Goal: Information Seeking & Learning: Find specific fact

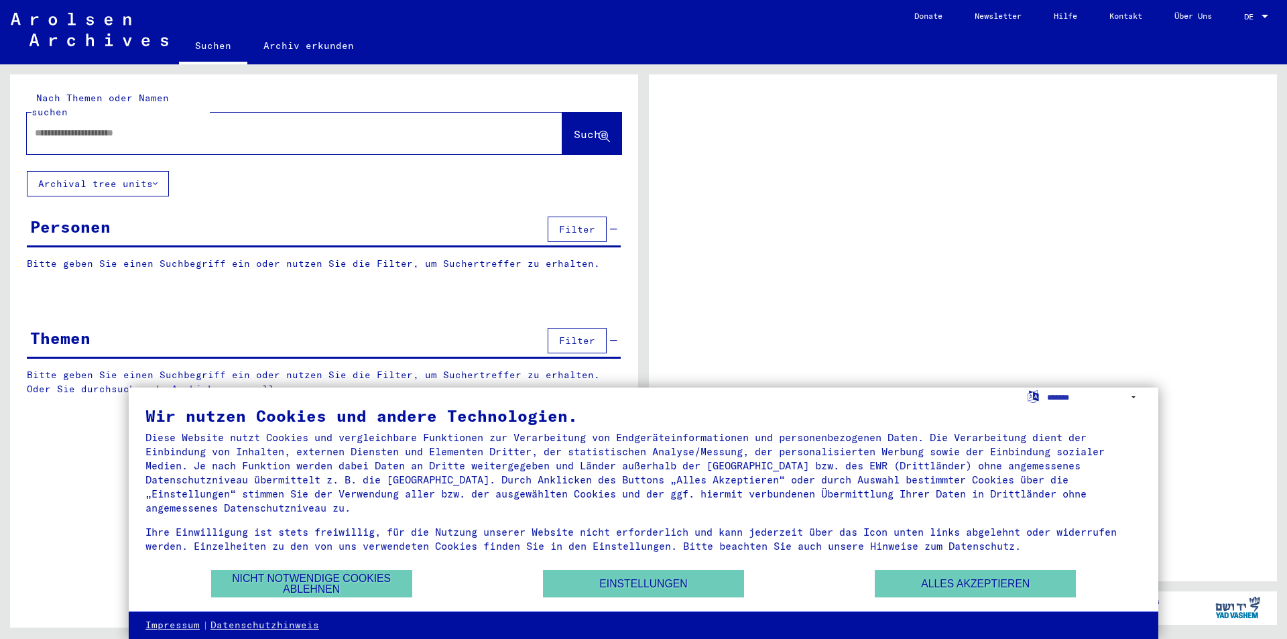
click at [778, 279] on div at bounding box center [963, 327] width 628 height 507
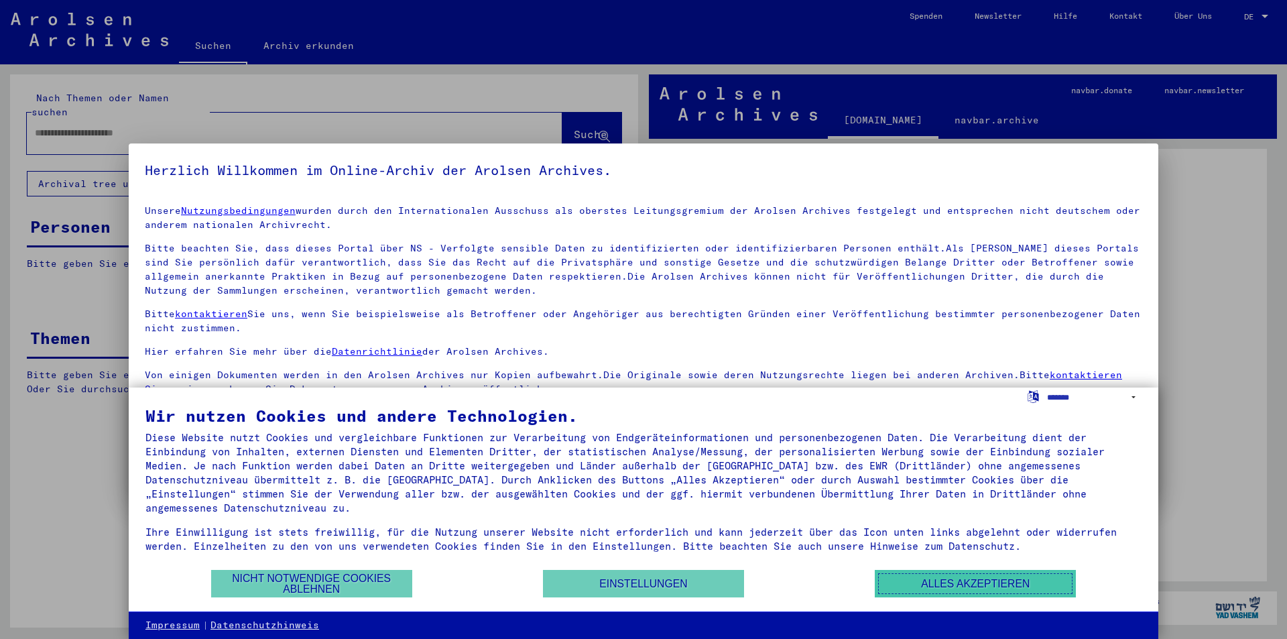
click at [914, 587] on button "Alles akzeptieren" at bounding box center [975, 583] width 201 height 27
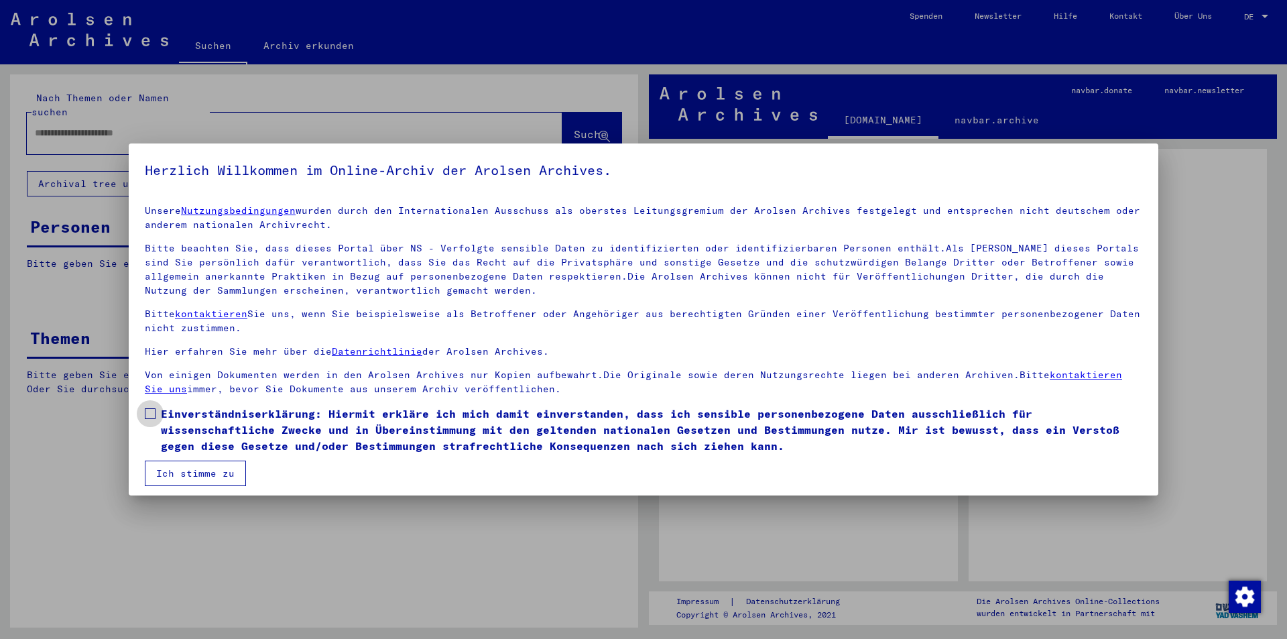
click at [152, 408] on label "Einverständniserklärung: Hiermit erkläre ich mich damit einverstanden, dass ich…" at bounding box center [644, 430] width 998 height 48
click at [188, 467] on button "Ich stimme zu" at bounding box center [195, 473] width 101 height 25
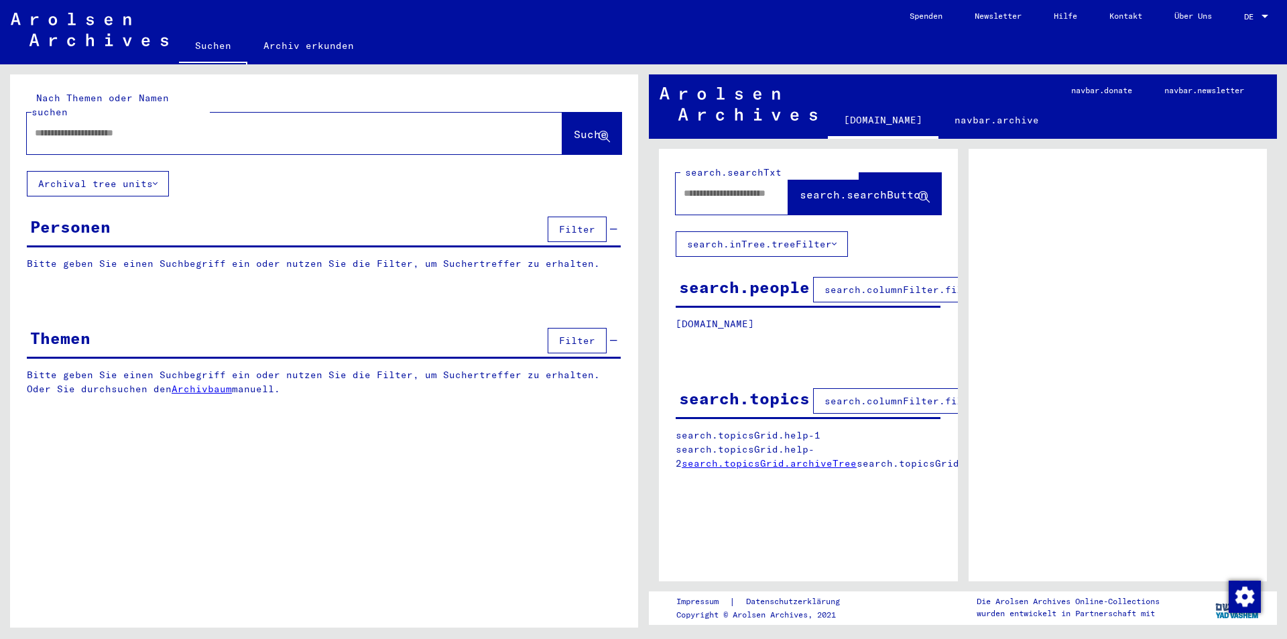
click at [152, 126] on input "text" at bounding box center [282, 133] width 495 height 14
type input "*******"
click at [574, 127] on span "Suche" at bounding box center [591, 133] width 34 height 13
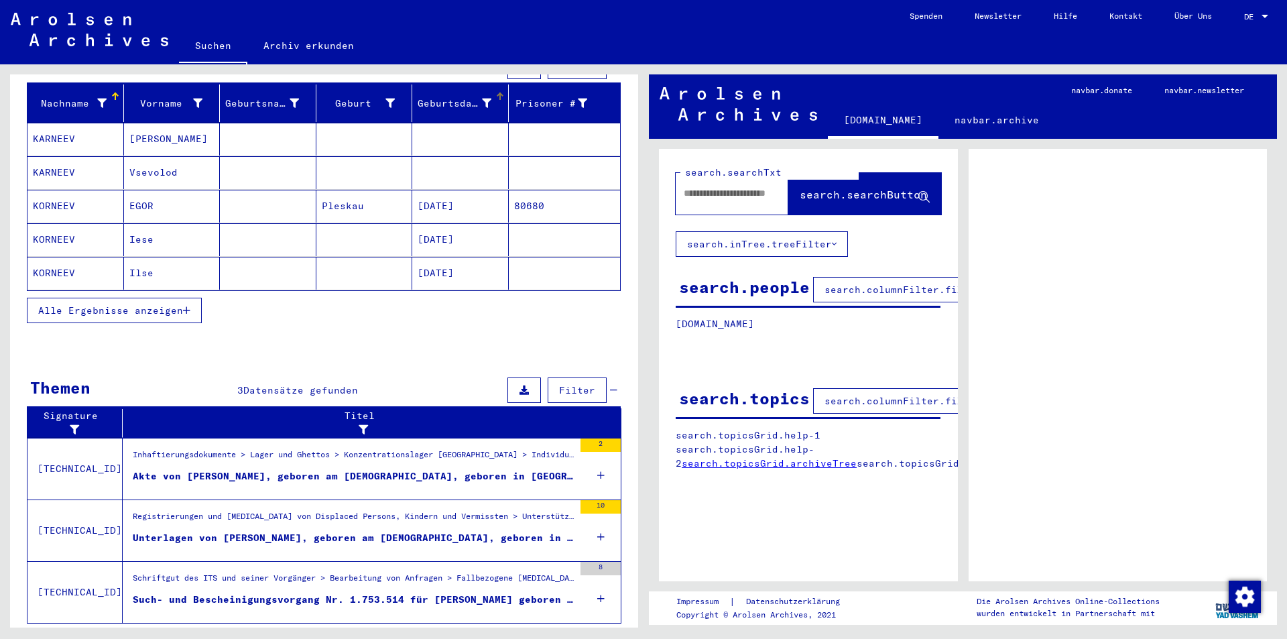
scroll to position [184, 0]
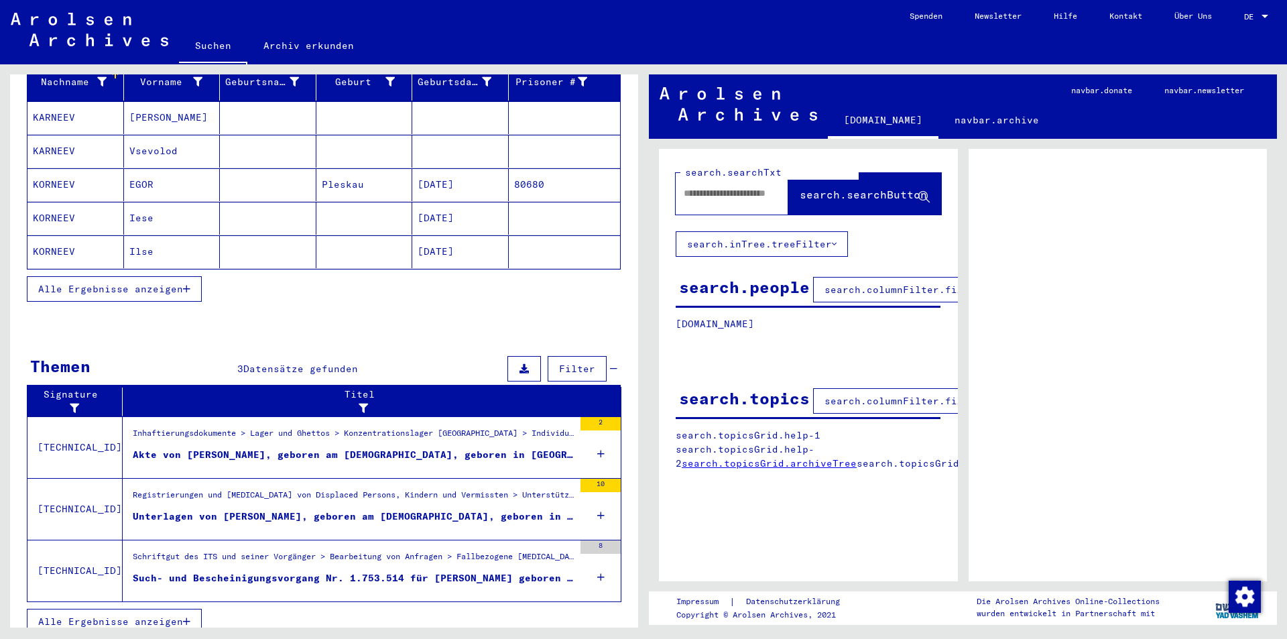
click at [179, 283] on span "Alle Ergebnisse anzeigen" at bounding box center [110, 289] width 145 height 12
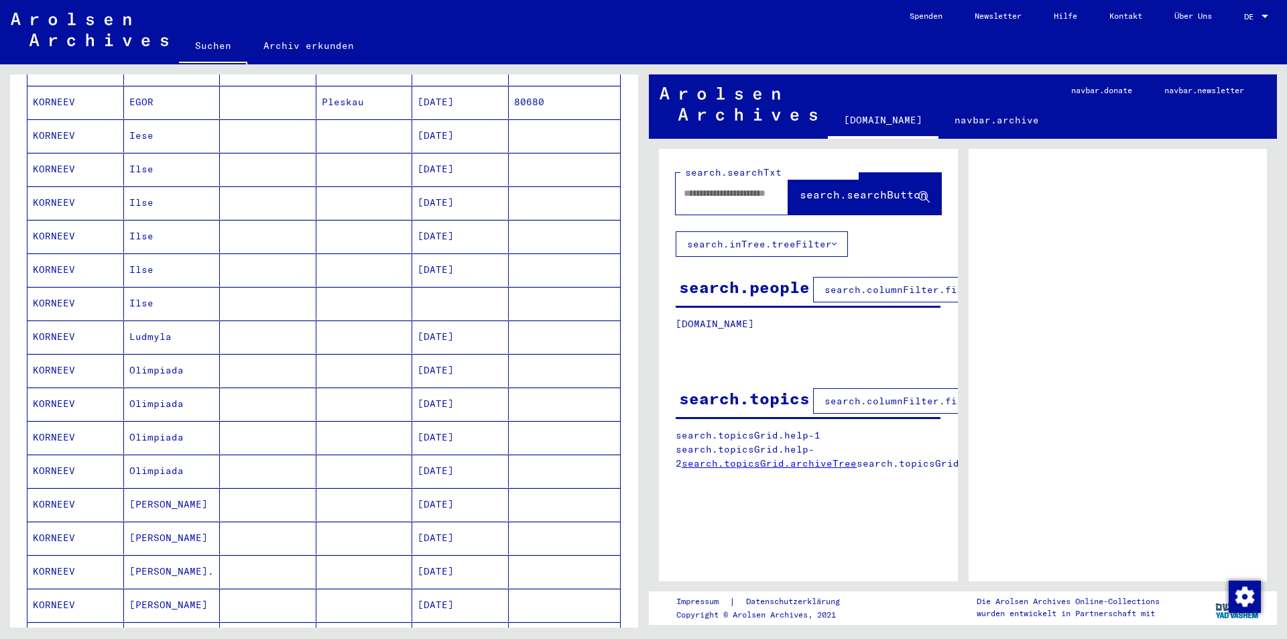
scroll to position [268, 0]
drag, startPoint x: 154, startPoint y: 259, endPoint x: 129, endPoint y: 257, distance: 24.9
click at [129, 257] on mat-cell "Ilse" at bounding box center [172, 268] width 97 height 33
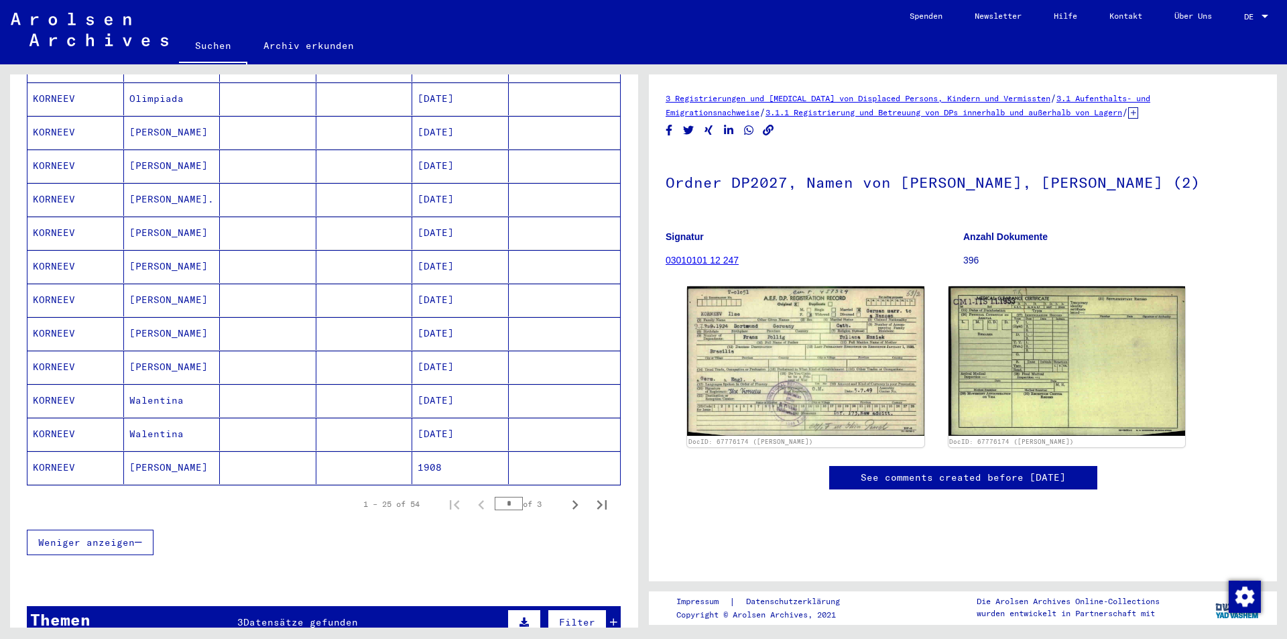
scroll to position [670, 0]
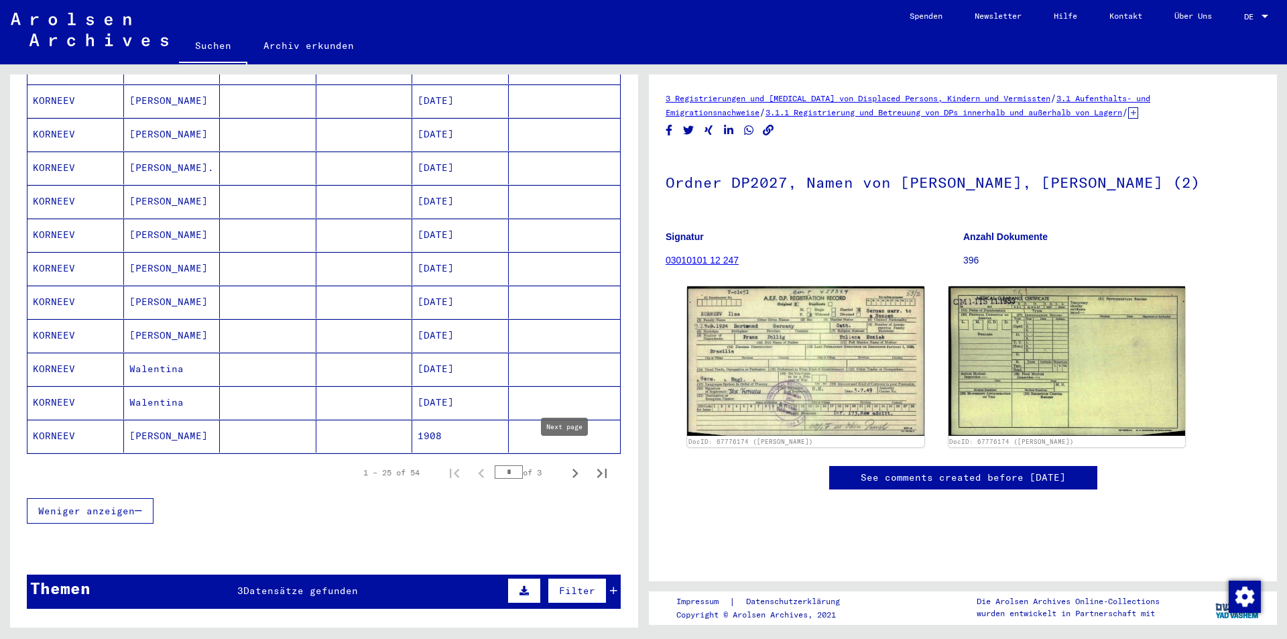
click at [566, 464] on icon "Next page" at bounding box center [575, 473] width 19 height 19
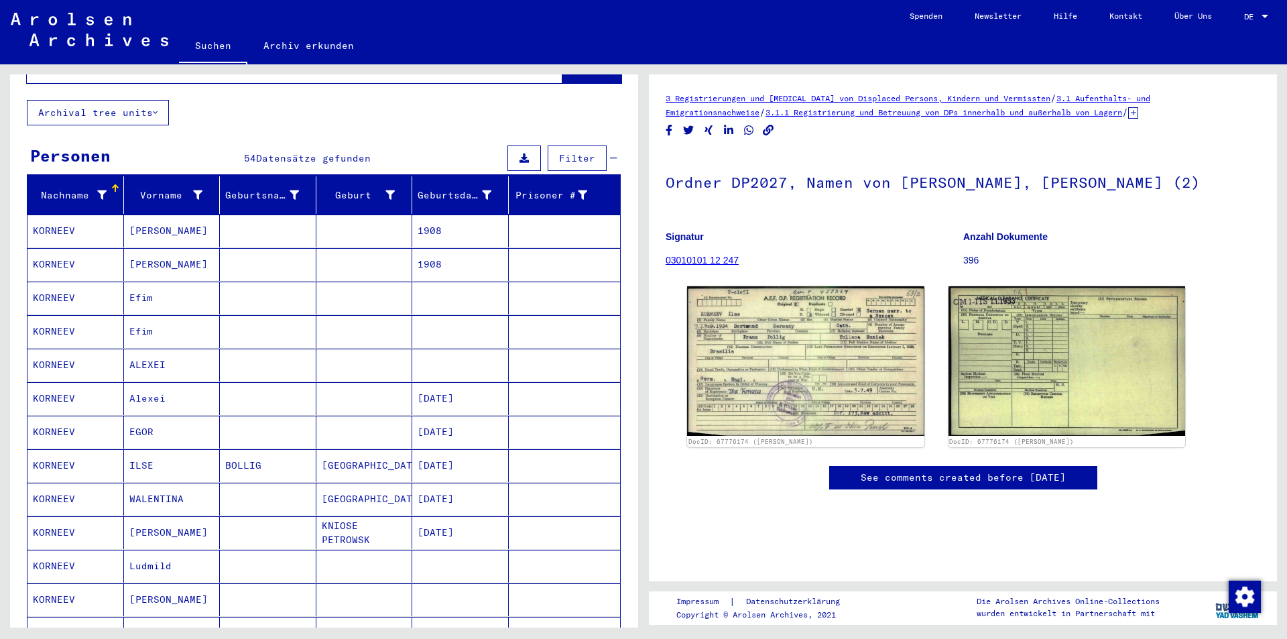
scroll to position [67, 0]
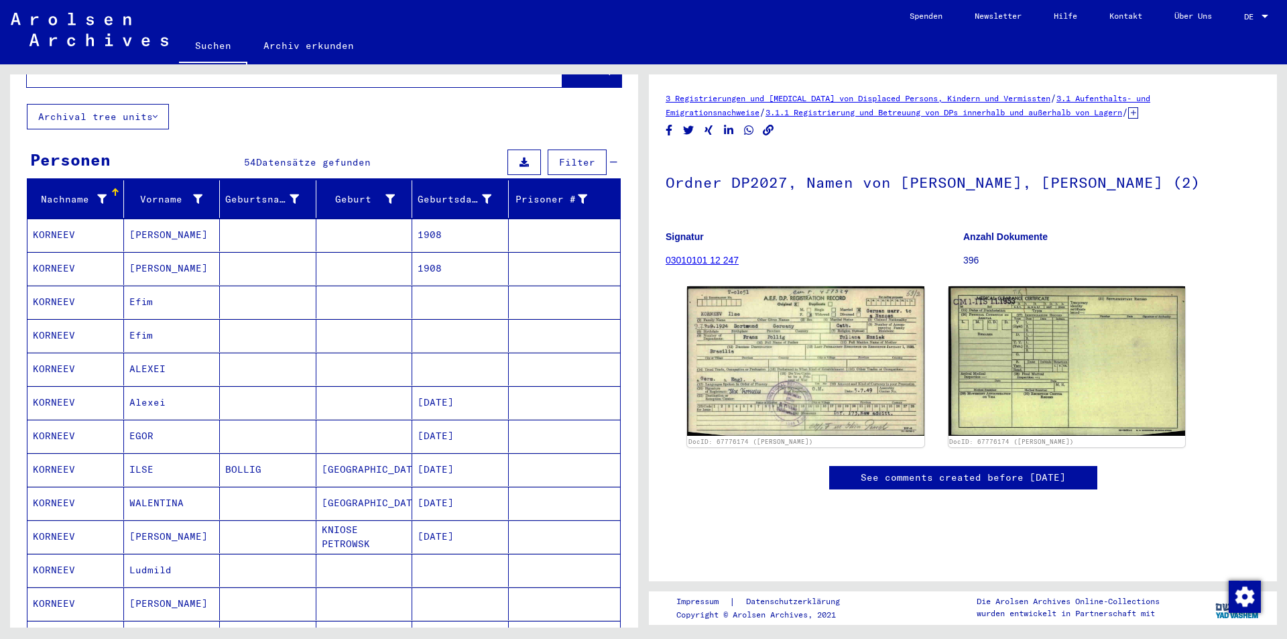
click at [91, 355] on mat-cell "KORNEEV" at bounding box center [75, 369] width 97 height 33
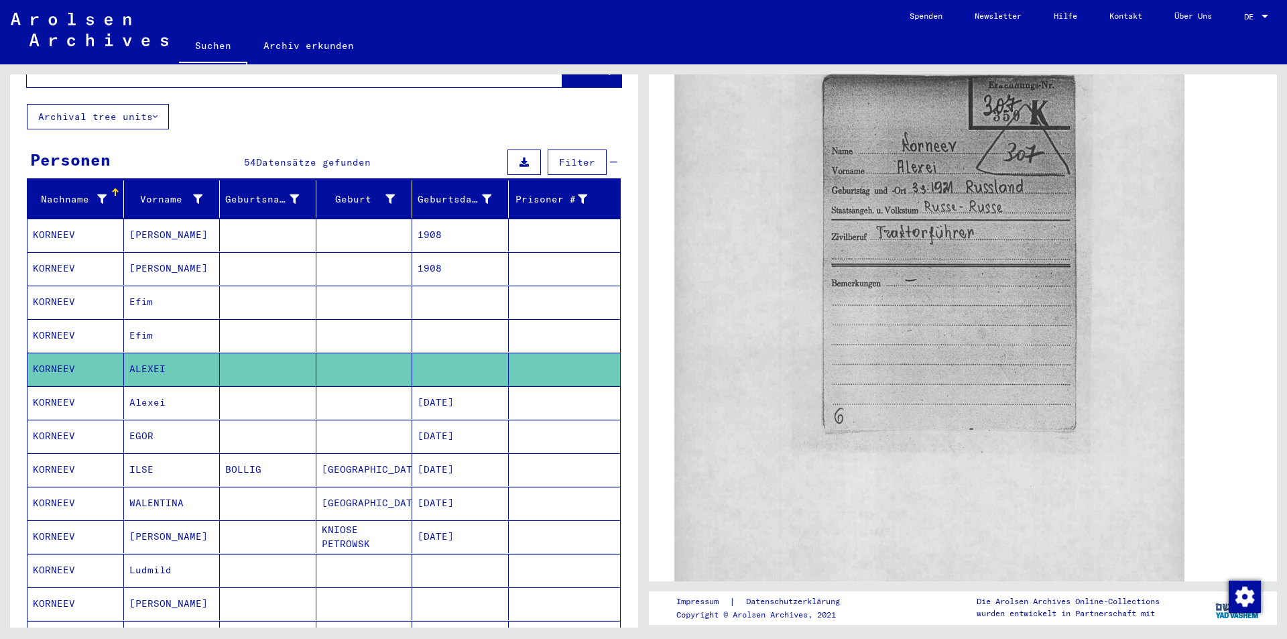
scroll to position [603, 0]
click at [894, 335] on img at bounding box center [929, 243] width 509 height 723
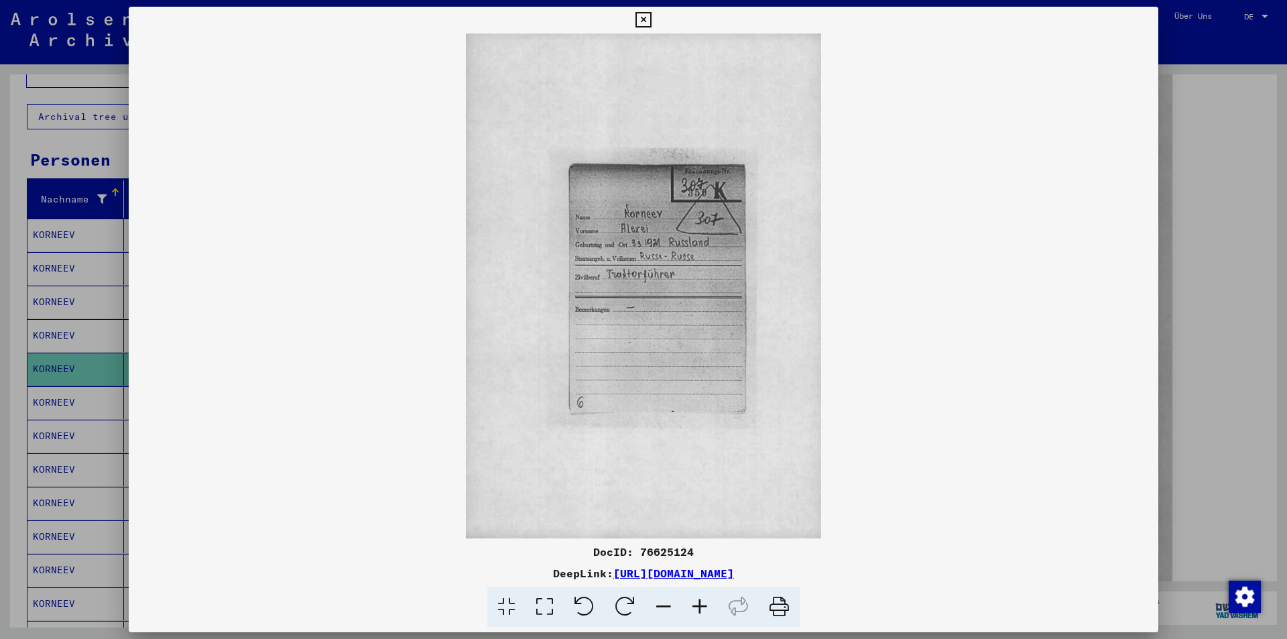
click at [717, 309] on img at bounding box center [644, 286] width 1030 height 505
click at [734, 573] on link "[URL][DOMAIN_NAME]" at bounding box center [673, 572] width 121 height 13
click at [1194, 72] on div at bounding box center [643, 319] width 1287 height 639
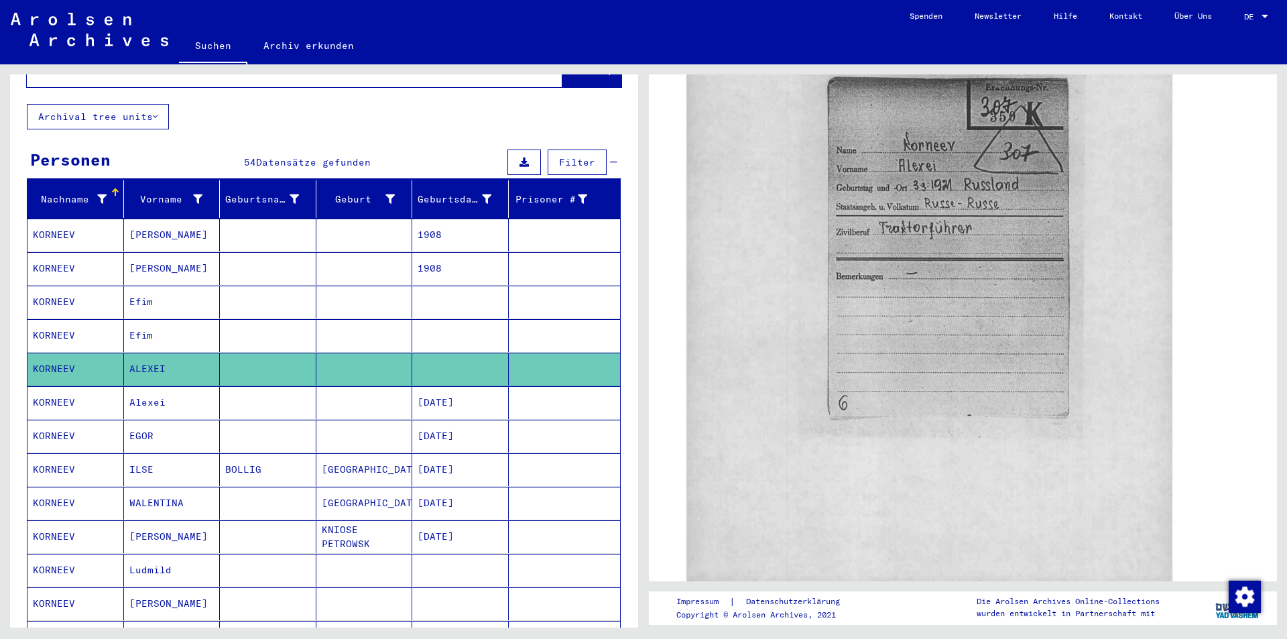
click at [155, 392] on mat-cell "Alexei" at bounding box center [172, 402] width 97 height 33
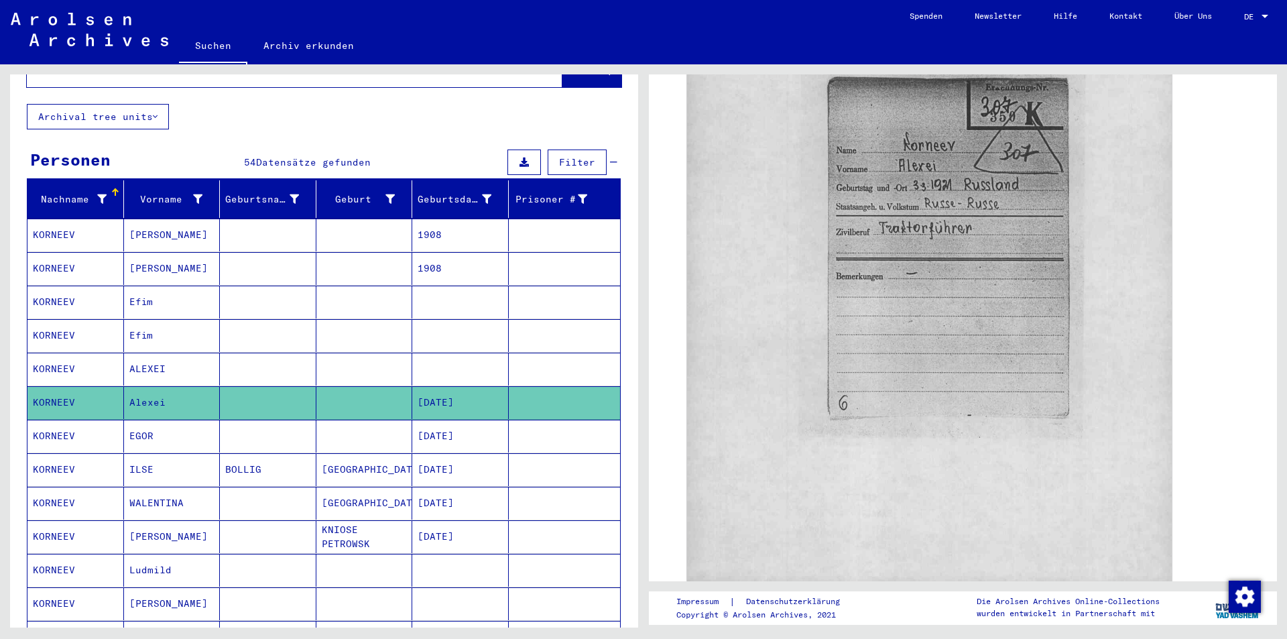
click at [52, 391] on mat-cell "KORNEEV" at bounding box center [75, 402] width 97 height 33
click at [72, 353] on mat-cell "KORNEEV" at bounding box center [75, 369] width 97 height 33
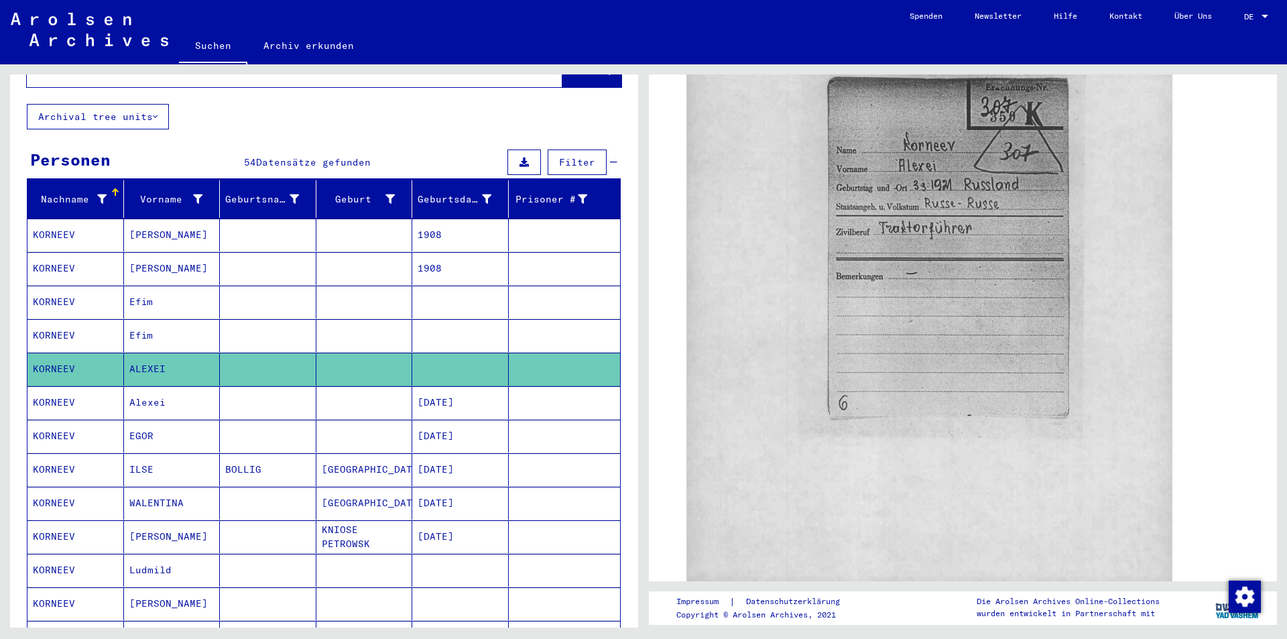
click at [72, 386] on mat-cell "KORNEEV" at bounding box center [75, 402] width 97 height 33
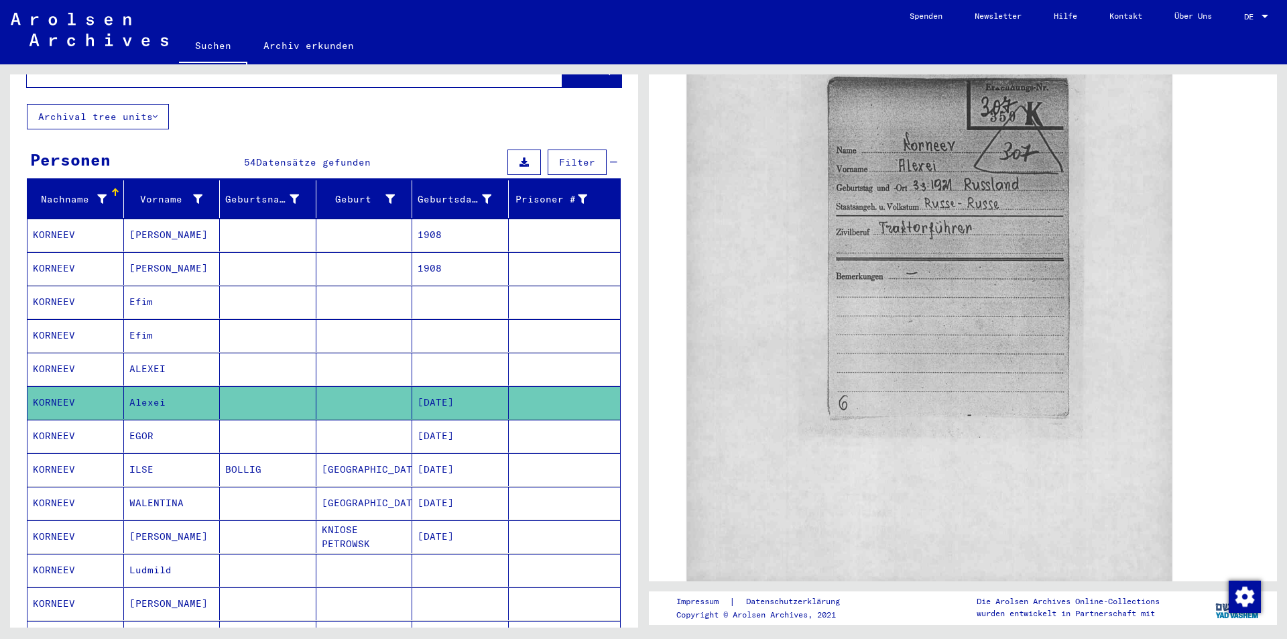
click at [93, 457] on mat-cell "KORNEEV" at bounding box center [75, 469] width 97 height 33
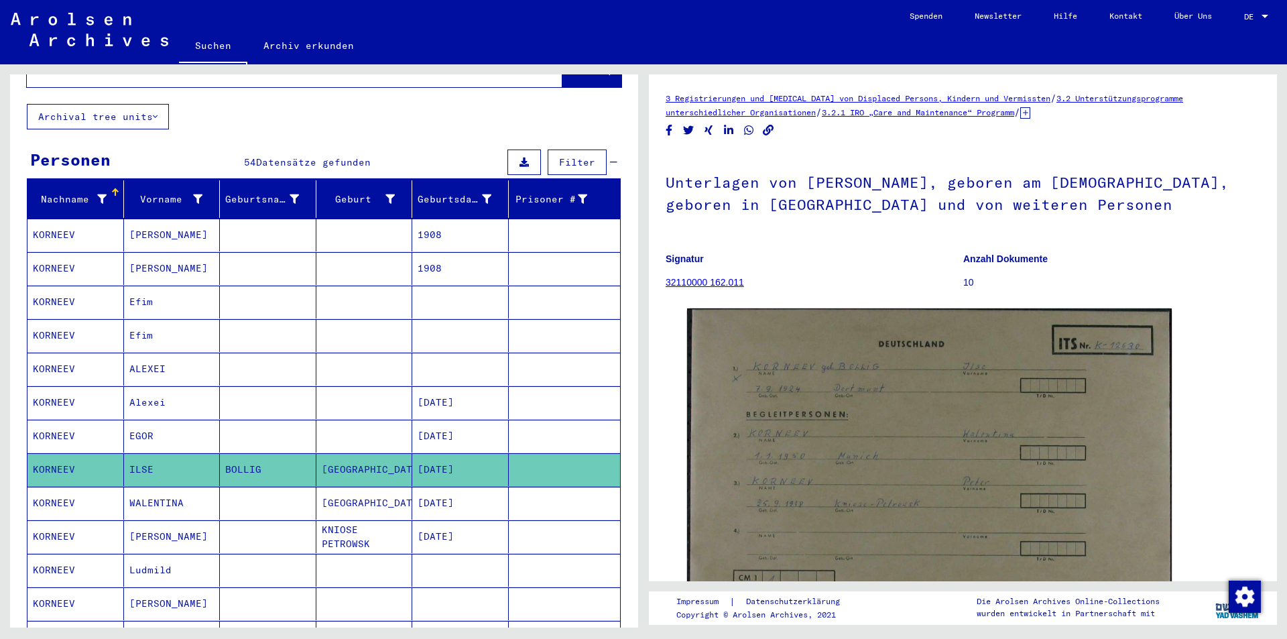
click at [62, 422] on mat-cell "KORNEEV" at bounding box center [75, 436] width 97 height 33
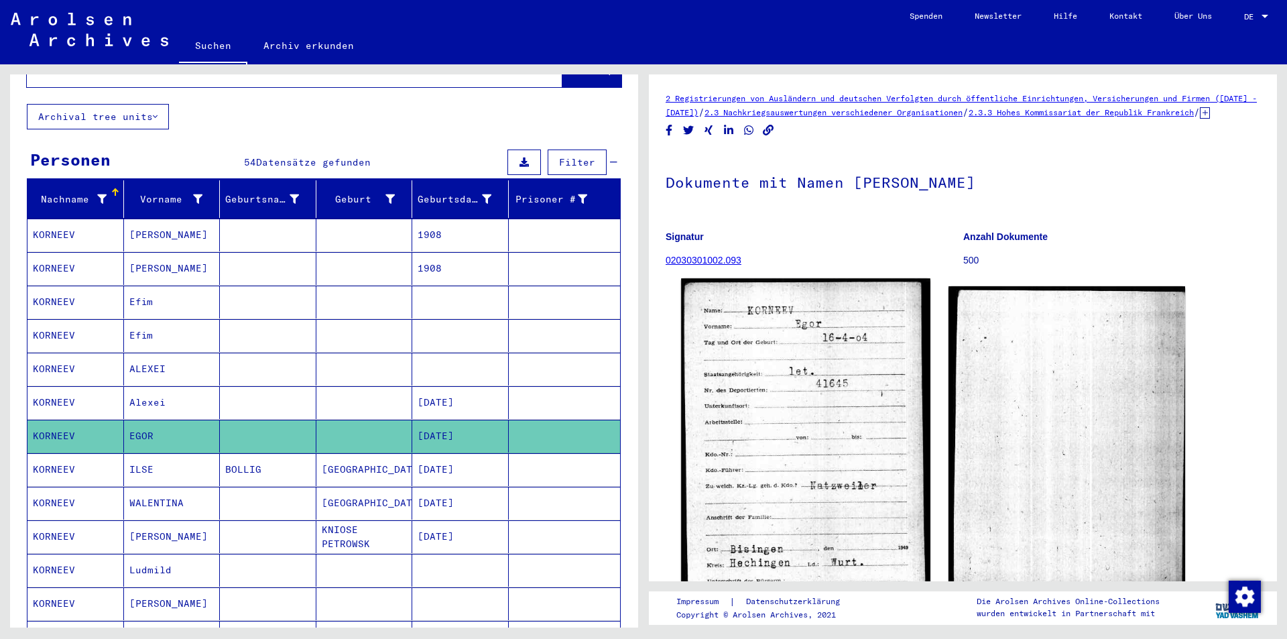
click at [843, 451] on img at bounding box center [805, 436] width 249 height 316
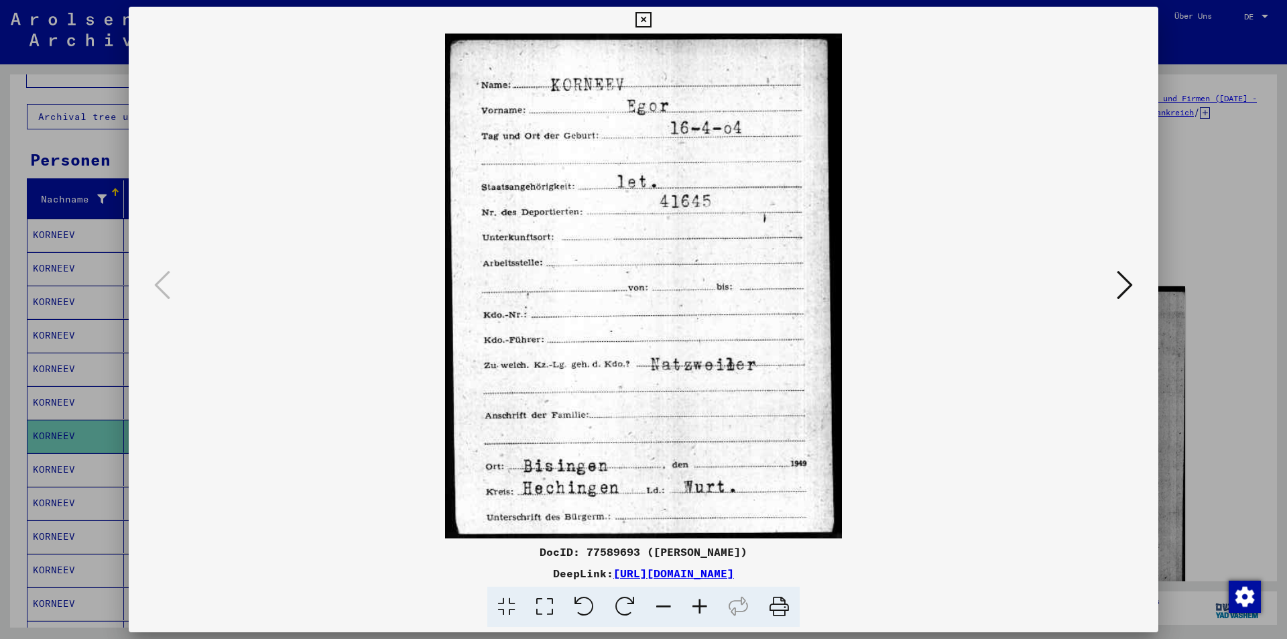
click at [1128, 290] on icon at bounding box center [1125, 285] width 16 height 32
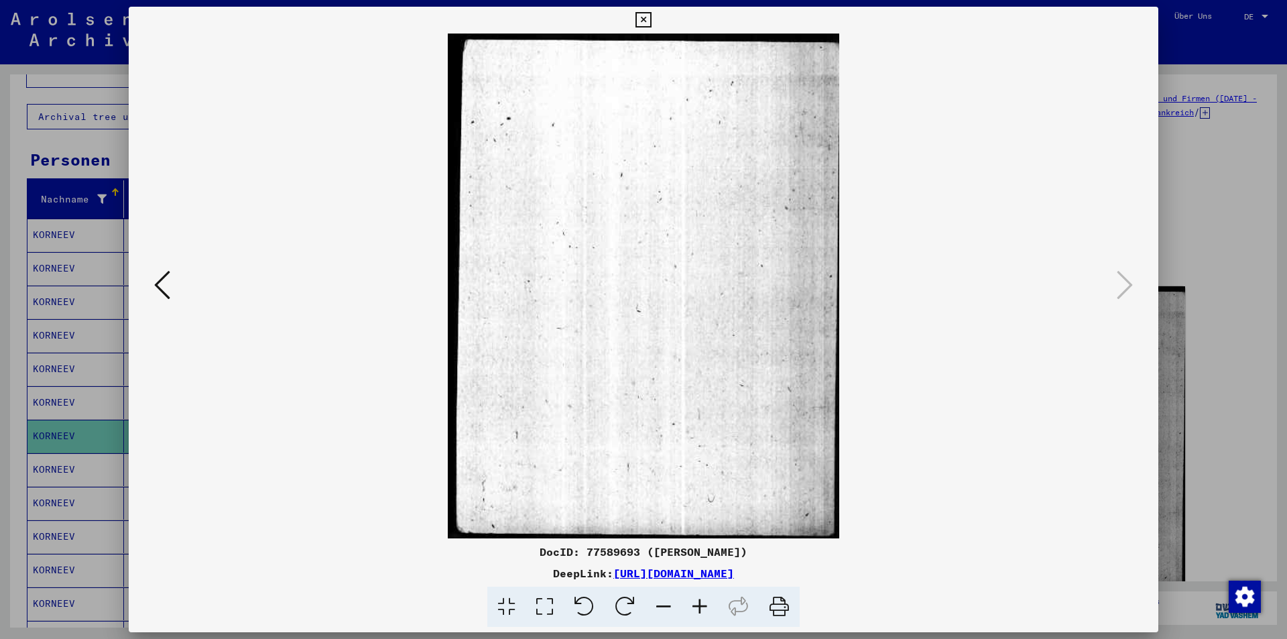
click at [1282, 120] on div at bounding box center [643, 319] width 1287 height 639
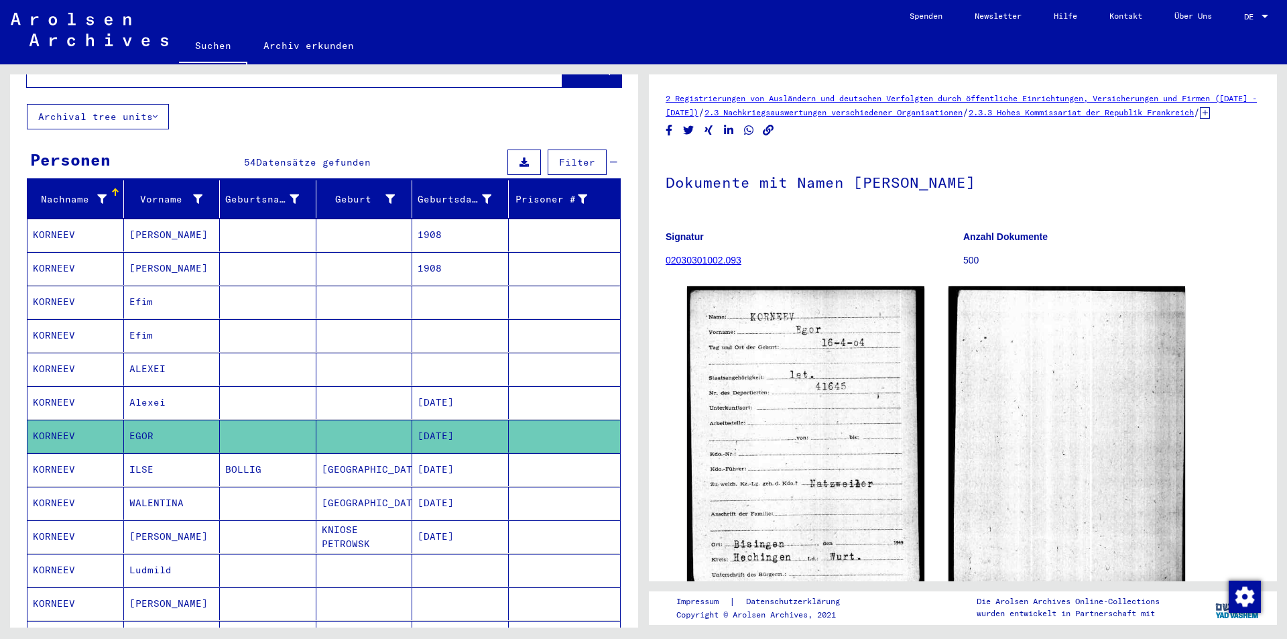
click at [103, 390] on mat-cell "KORNEEV" at bounding box center [75, 402] width 97 height 33
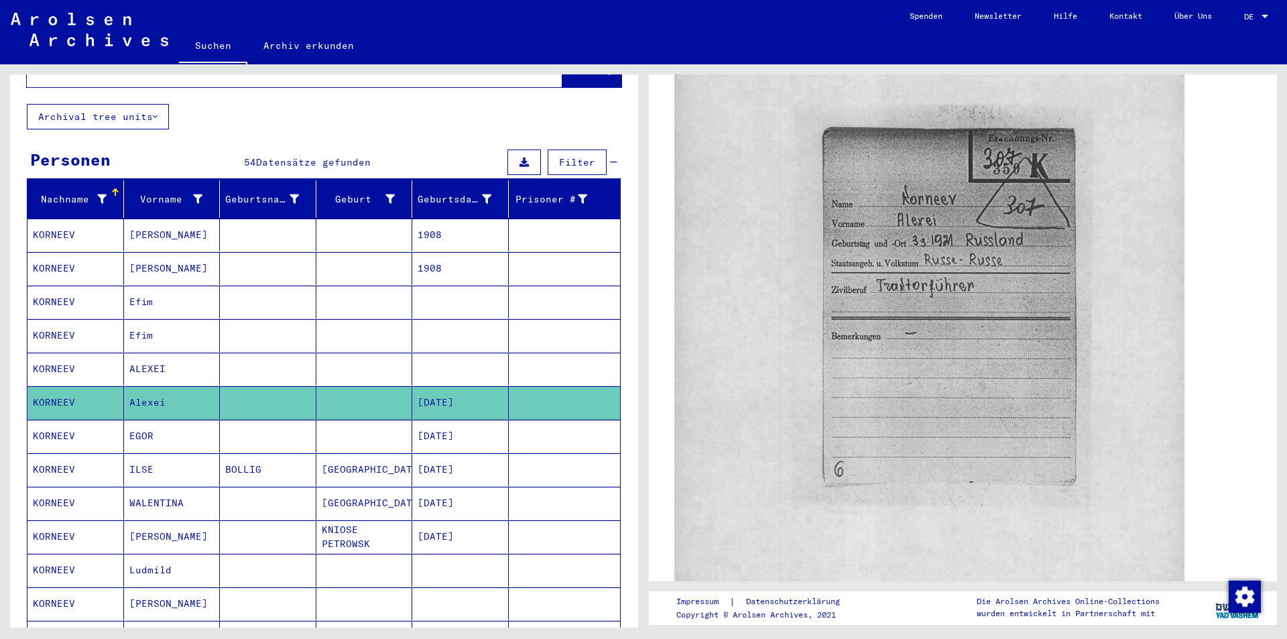
scroll to position [536, 0]
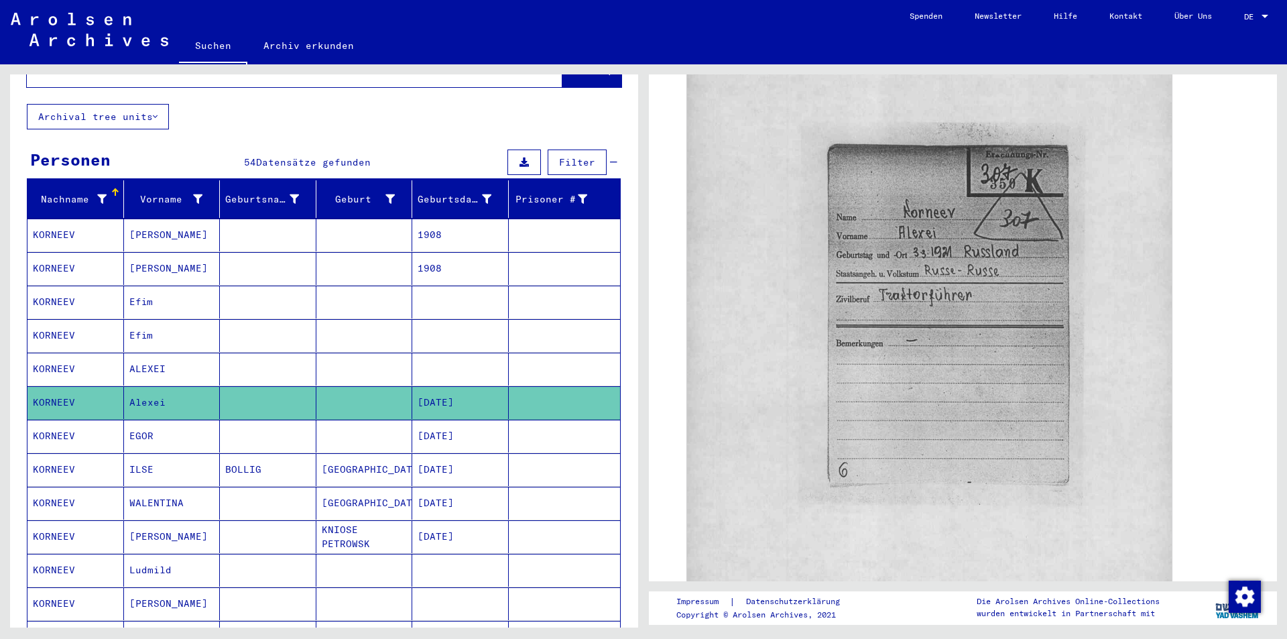
click at [76, 361] on mat-cell "KORNEEV" at bounding box center [75, 369] width 97 height 33
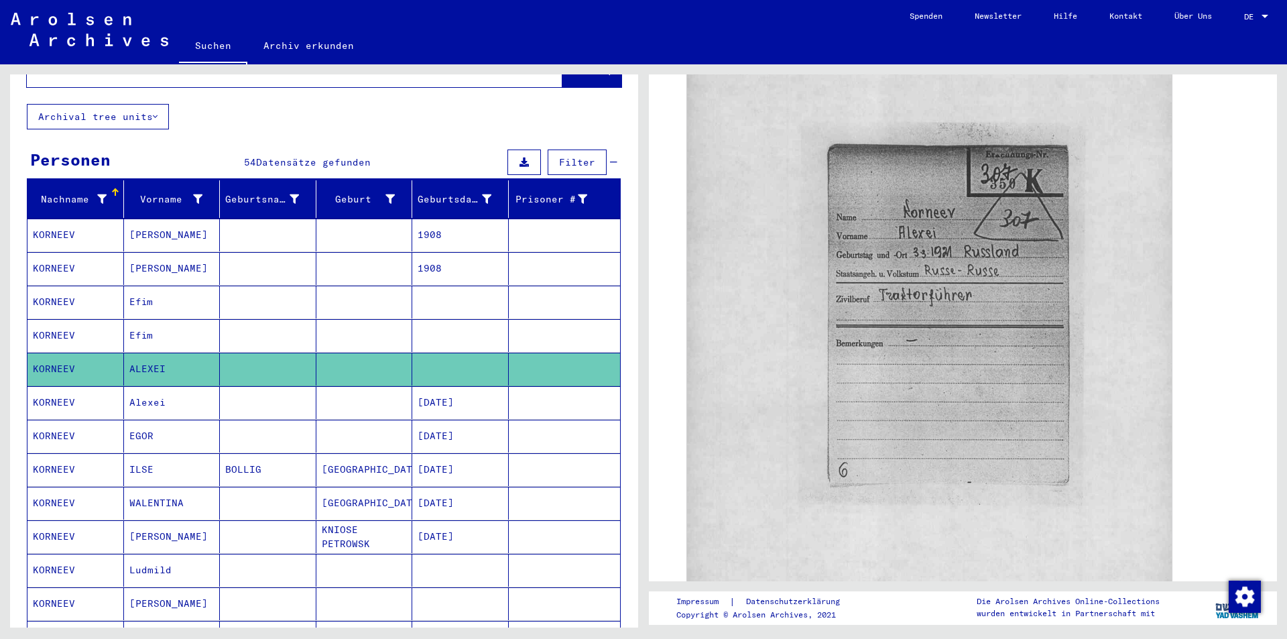
click at [82, 329] on mat-cell "KORNEEV" at bounding box center [75, 335] width 97 height 33
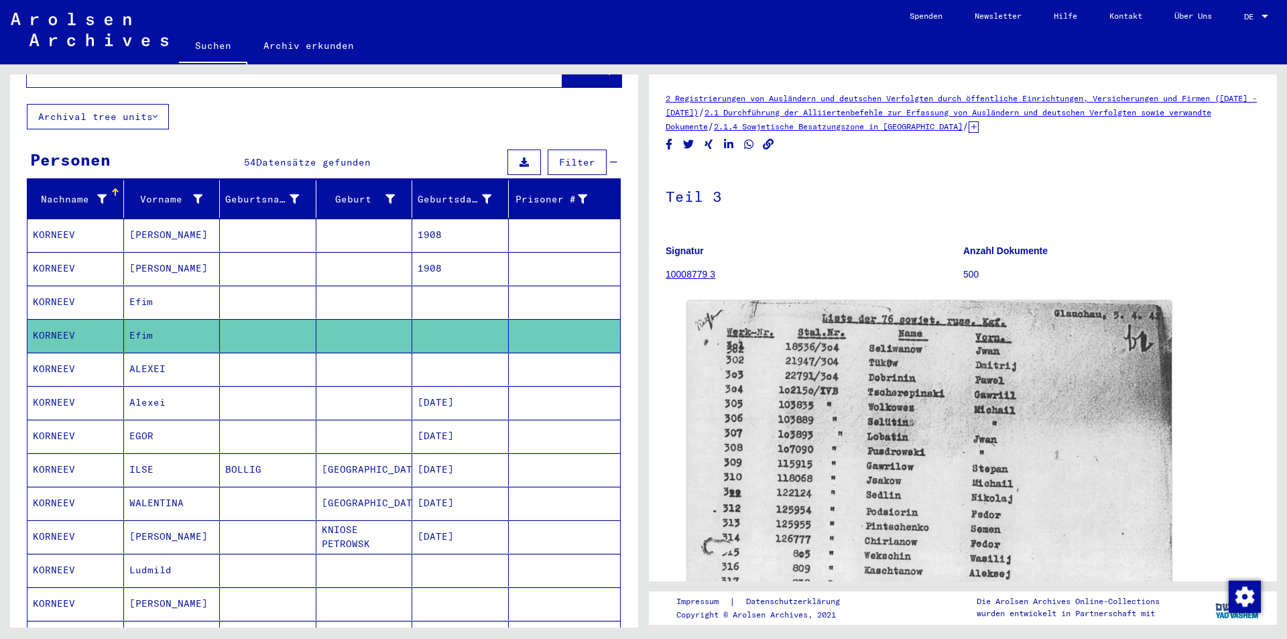
click at [70, 355] on mat-cell "KORNEEV" at bounding box center [75, 369] width 97 height 33
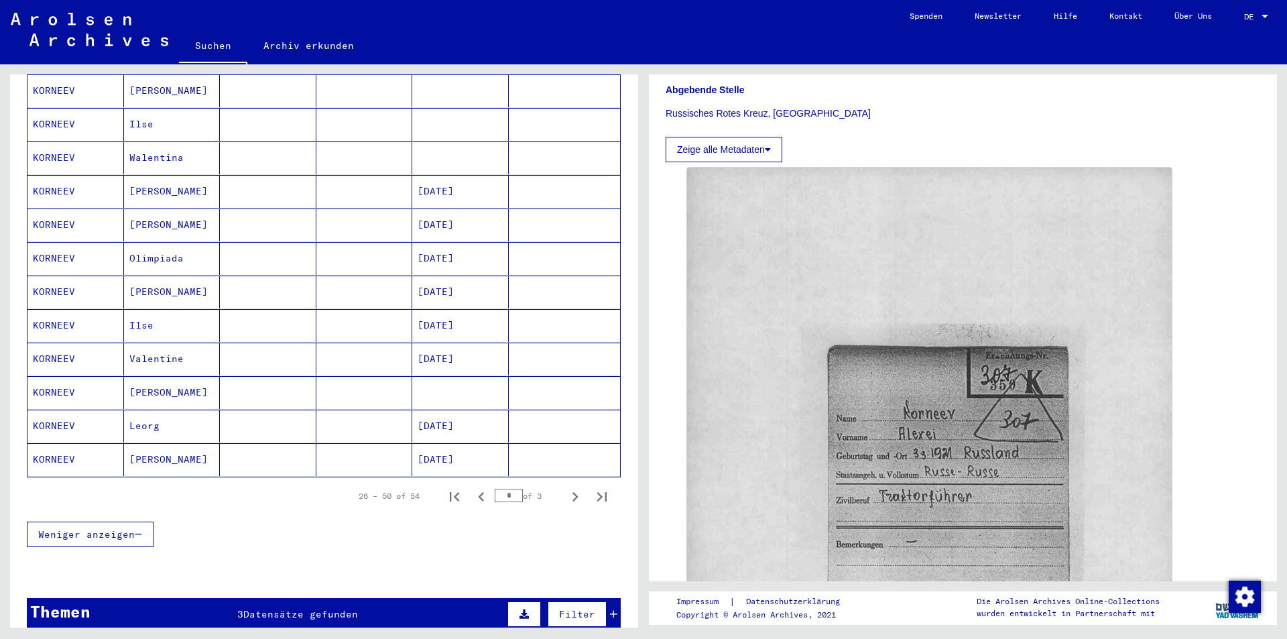
scroll to position [670, 0]
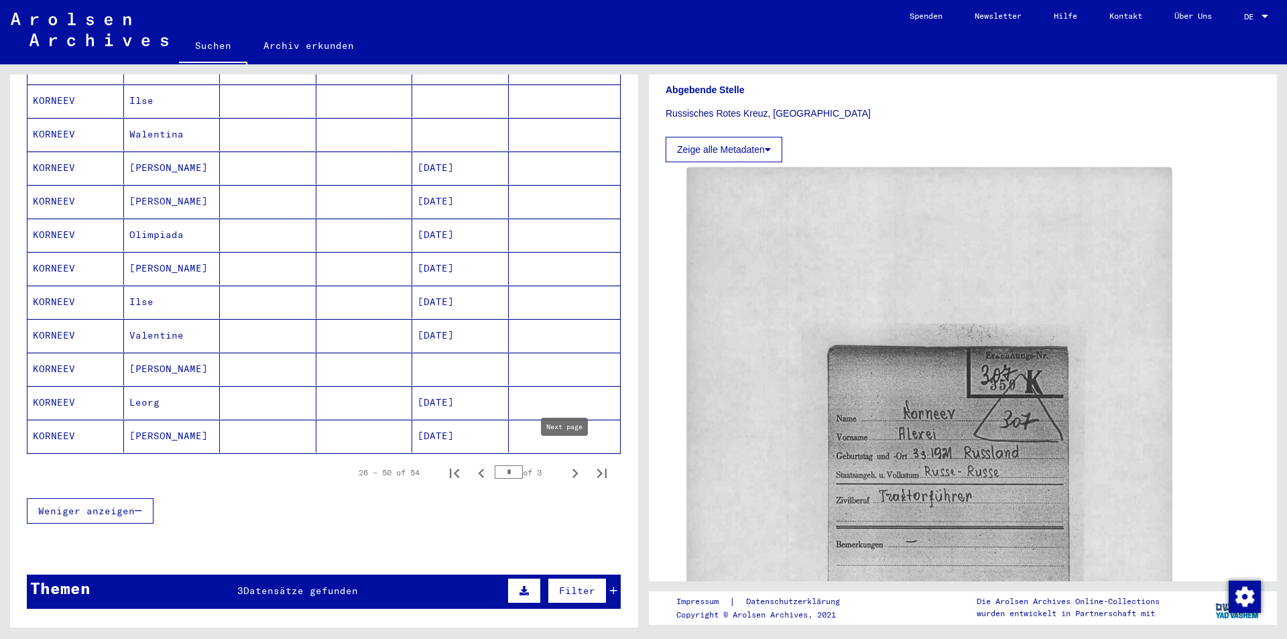
click at [566, 464] on icon "Next page" at bounding box center [575, 473] width 19 height 19
type input "*"
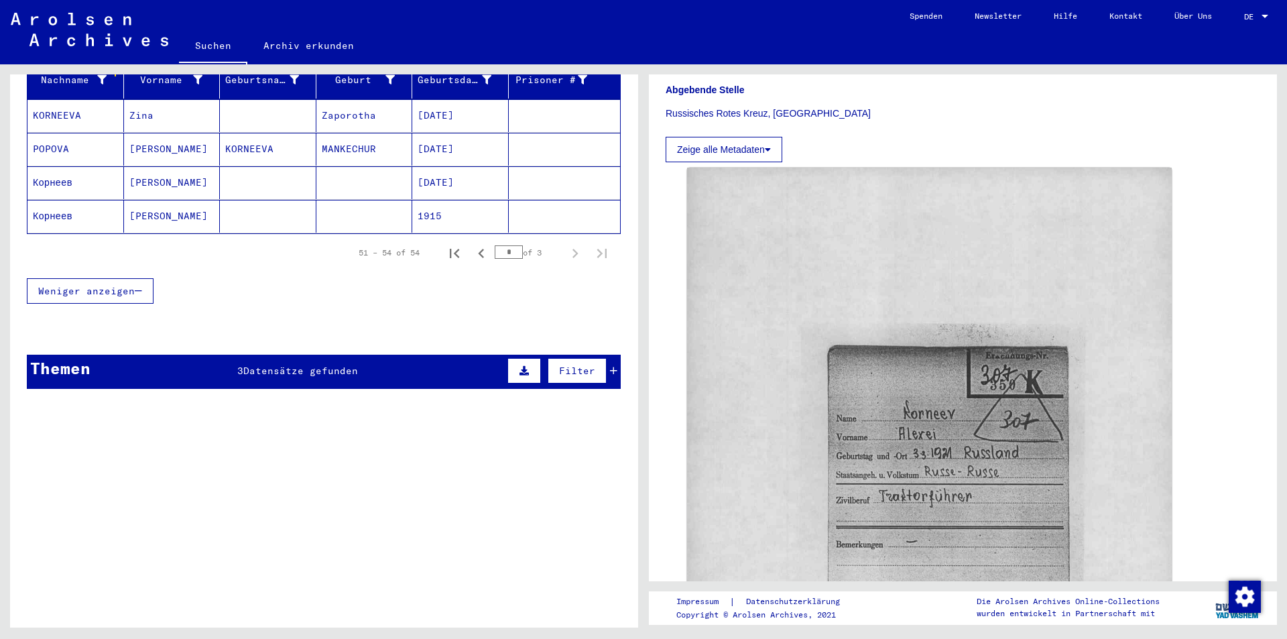
scroll to position [172, 0]
